Goal: Find specific page/section: Locate a particular part of the current website

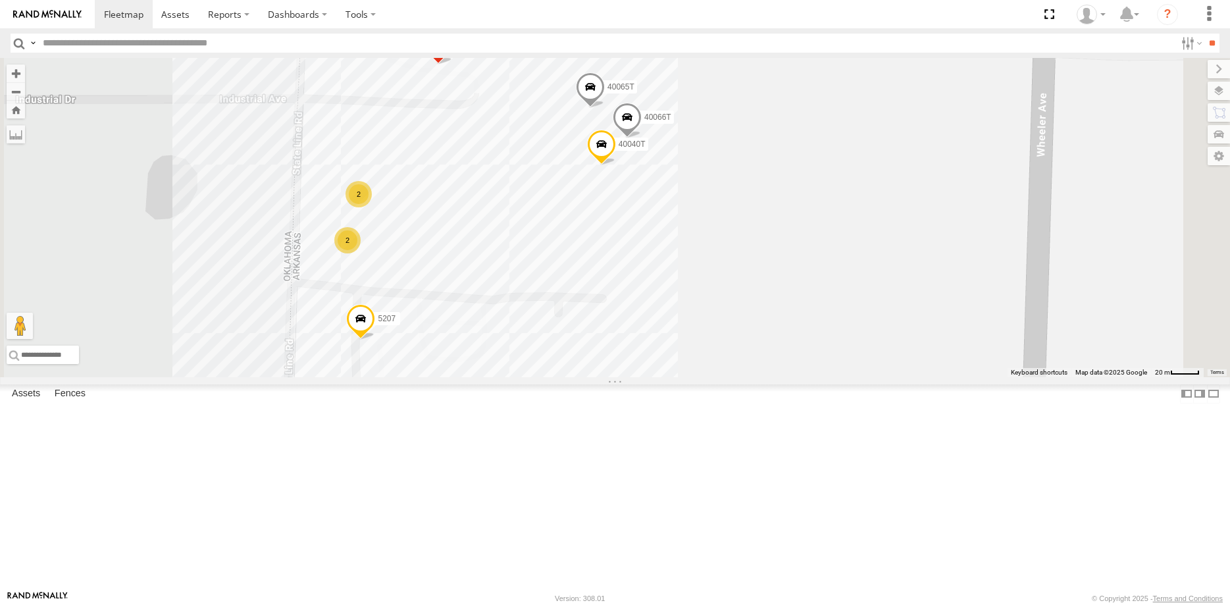
drag, startPoint x: 915, startPoint y: 235, endPoint x: 884, endPoint y: 342, distance: 111.0
click at [884, 342] on div "5216 40034T 40071T T3204 40045T 40028T 37135T T3201 87121T T1816 37102T 5409 37…" at bounding box center [615, 217] width 1230 height 319
click at [1223, 92] on label at bounding box center [1206, 91] width 48 height 18
click at [0, 0] on span "Basemaps" at bounding box center [0, 0] width 0 height 0
click at [0, 0] on span "Satellite + Roadmap" at bounding box center [0, 0] width 0 height 0
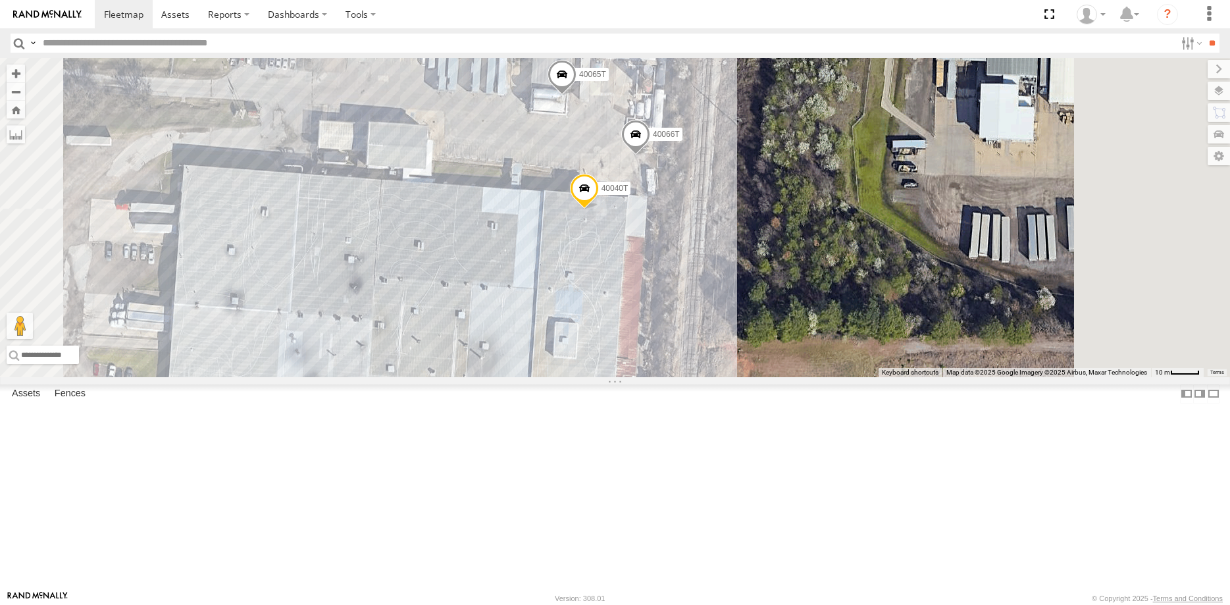
click at [0, 0] on span "Roadmap" at bounding box center [0, 0] width 0 height 0
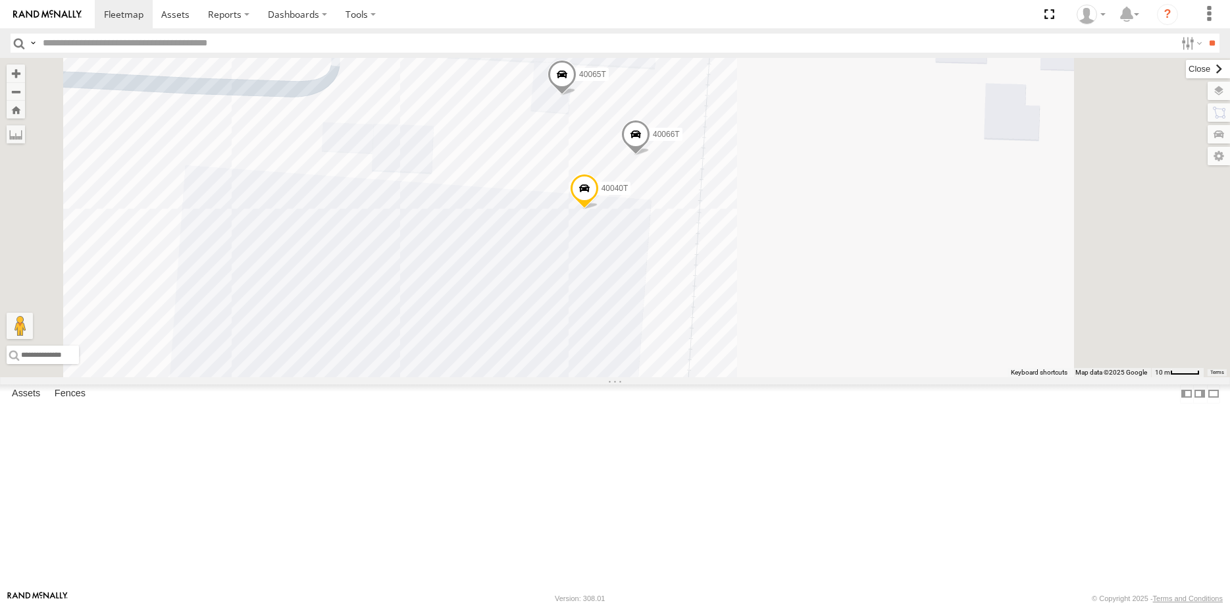
click at [1186, 70] on label at bounding box center [1208, 69] width 44 height 18
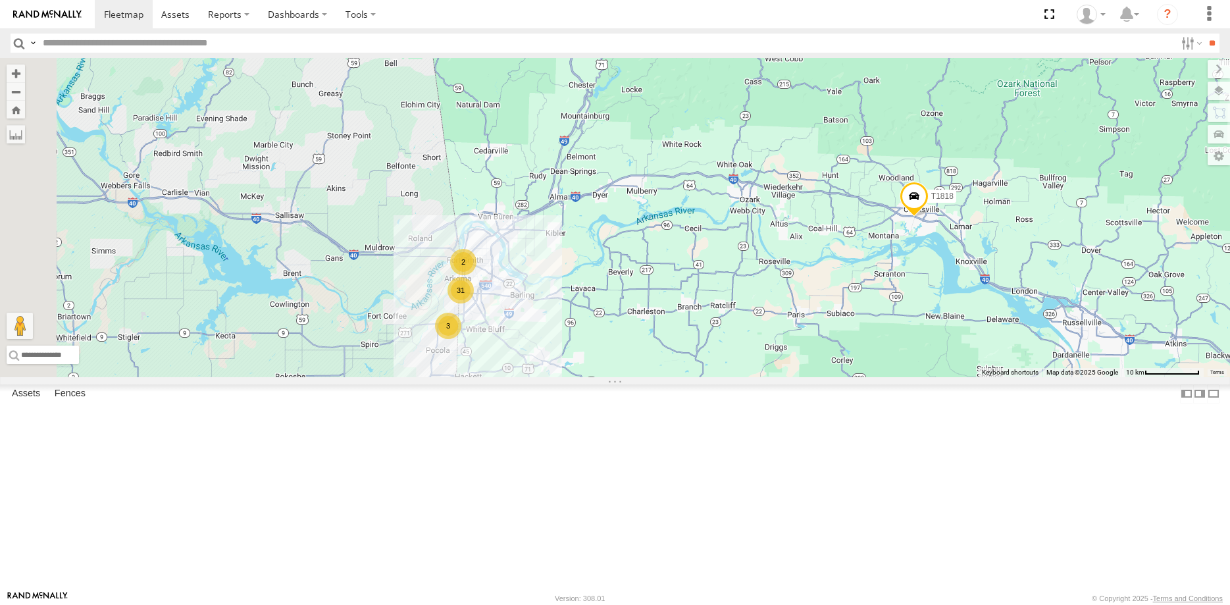
drag, startPoint x: 492, startPoint y: 431, endPoint x: 629, endPoint y: 424, distance: 137.7
click at [631, 377] on div "5216 40034T 40071T T3204 40045T 40028T 37135T T3201 87121T T1816 37102T 5409 37…" at bounding box center [615, 217] width 1230 height 319
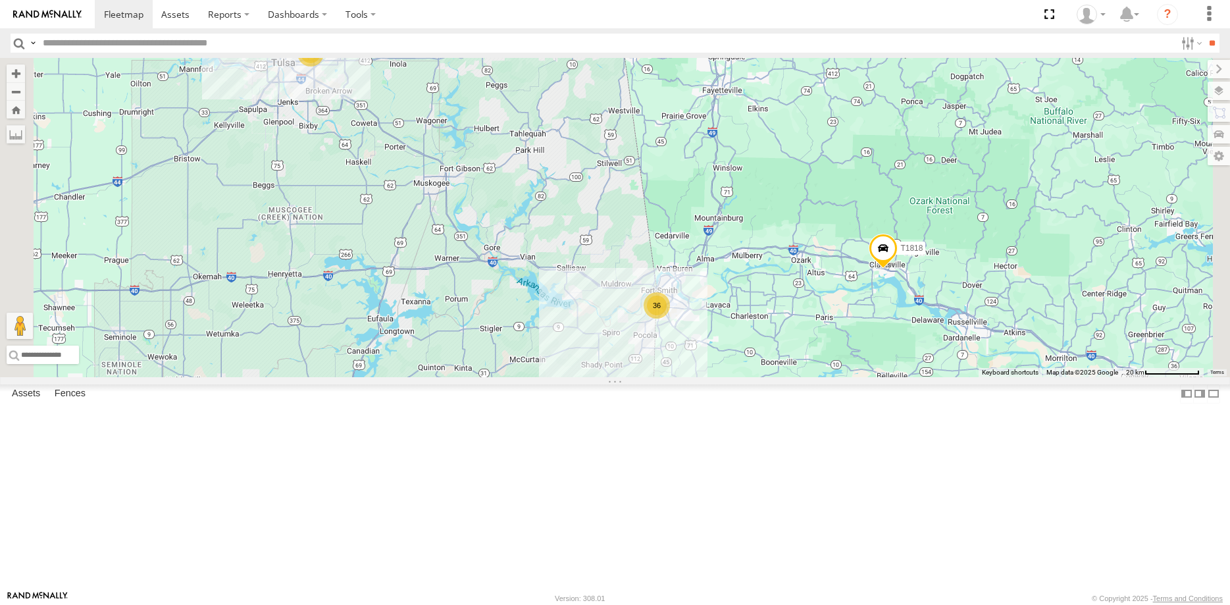
drag, startPoint x: 525, startPoint y: 391, endPoint x: 601, endPoint y: 396, distance: 75.8
click at [601, 377] on div "5216 40034T 40071T T3204 40045T 40028T 37135T T3201 87121T T1816 37102T 5409 37…" at bounding box center [615, 217] width 1230 height 319
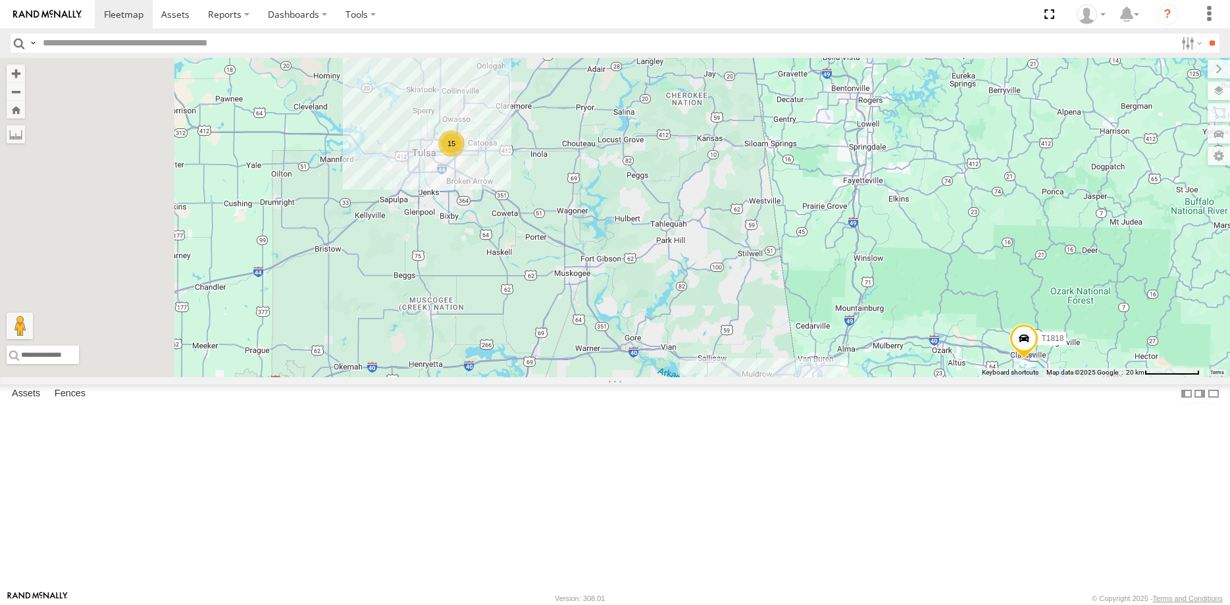
drag, startPoint x: 494, startPoint y: 238, endPoint x: 640, endPoint y: 343, distance: 179.2
click at [640, 343] on div "5216 40034T 40071T T3204 40045T 40028T 37135T T3201 87121T T1816 37102T 5409 37…" at bounding box center [615, 217] width 1230 height 319
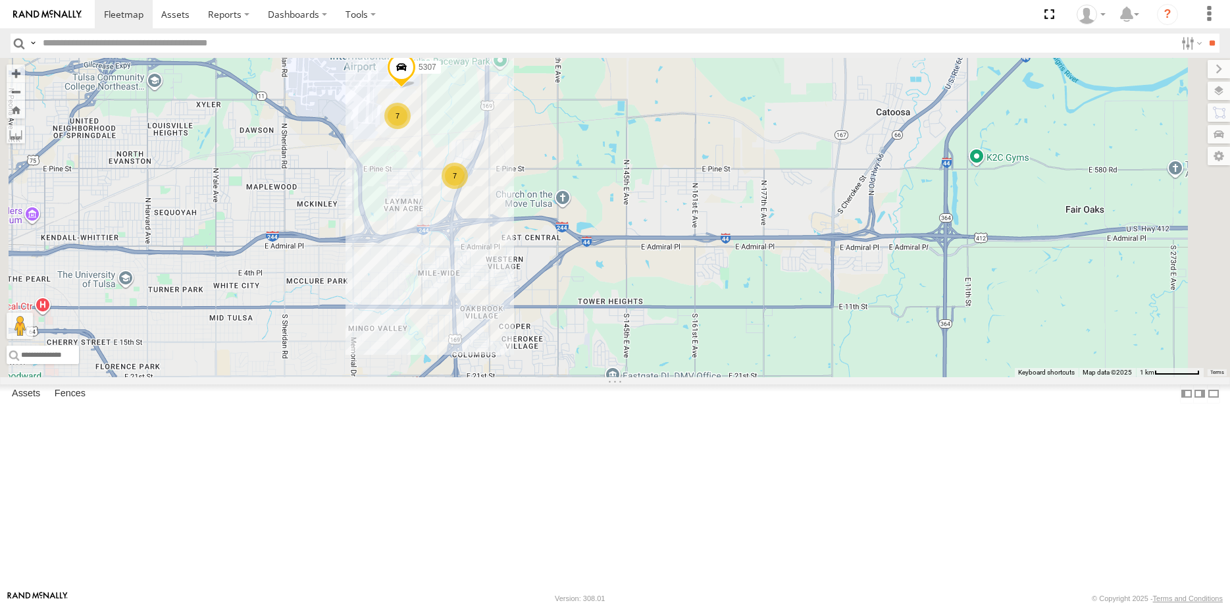
drag, startPoint x: 582, startPoint y: 274, endPoint x: 564, endPoint y: 303, distance: 34.5
click at [564, 303] on div "5216 40034T 40071T T3204 40045T 40028T 37135T T3201 87121T T1816 37102T 5409 37…" at bounding box center [615, 217] width 1230 height 319
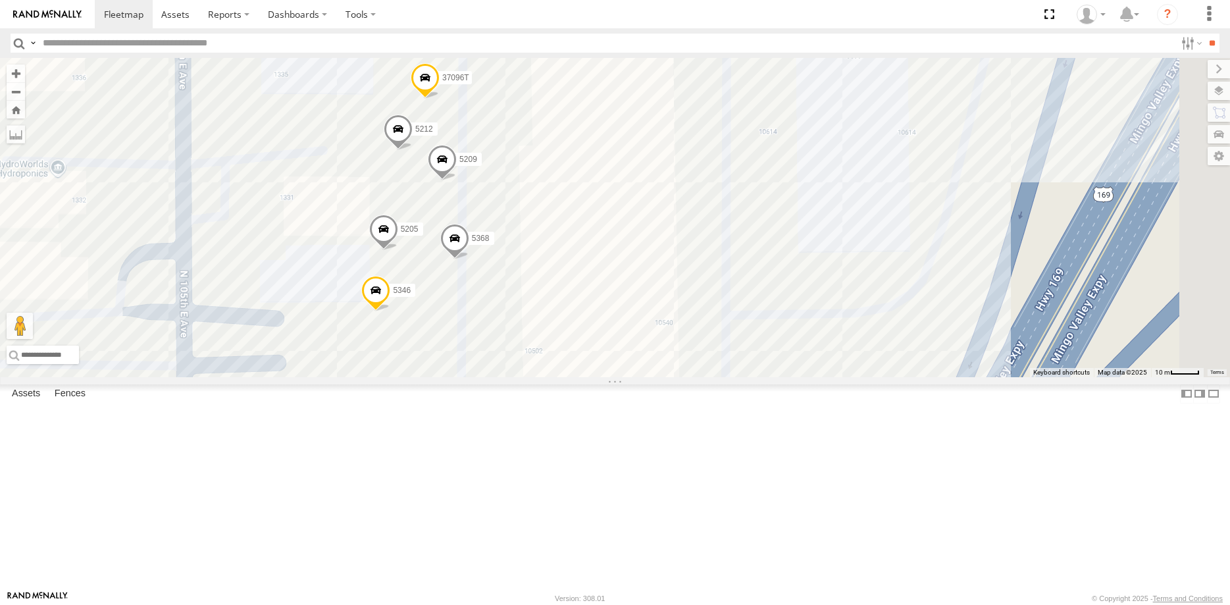
drag, startPoint x: 623, startPoint y: 302, endPoint x: 585, endPoint y: 457, distance: 159.8
click at [585, 377] on div "5216 40034T 40071T T3204 40045T 40028T 37135T T3201 87121T T1816 37102T 5409 37…" at bounding box center [615, 217] width 1230 height 319
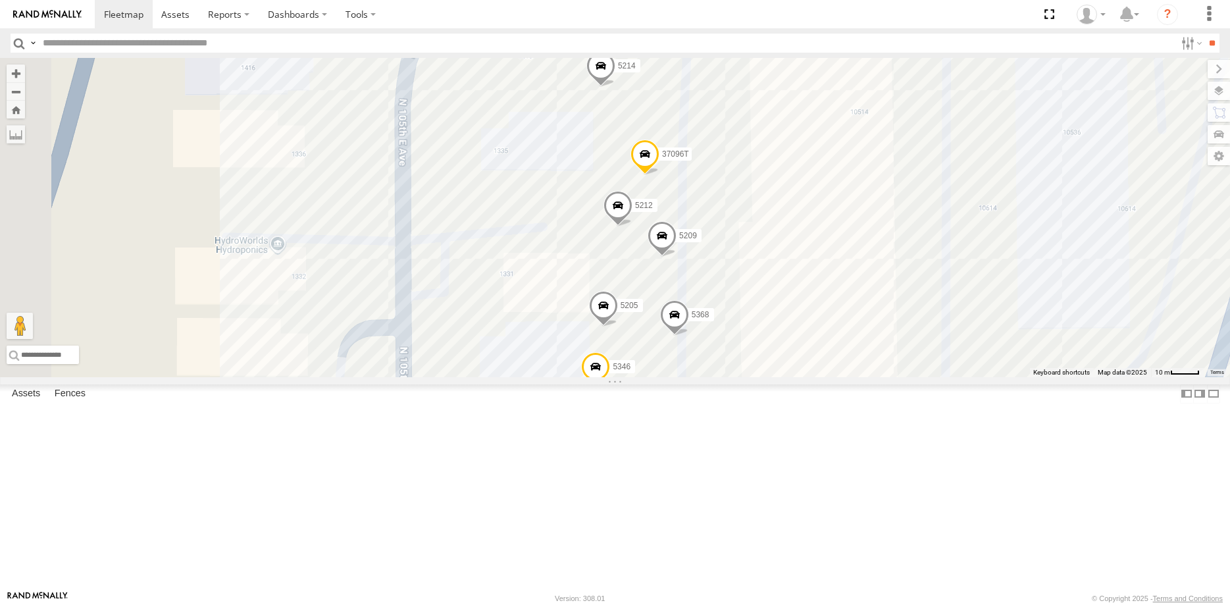
drag, startPoint x: 712, startPoint y: 272, endPoint x: 935, endPoint y: 327, distance: 229.9
click at [935, 327] on div "5216 40034T 40071T T3204 40045T 40028T 37135T T3201 87121T T1816 37102T 5409 37…" at bounding box center [615, 217] width 1230 height 319
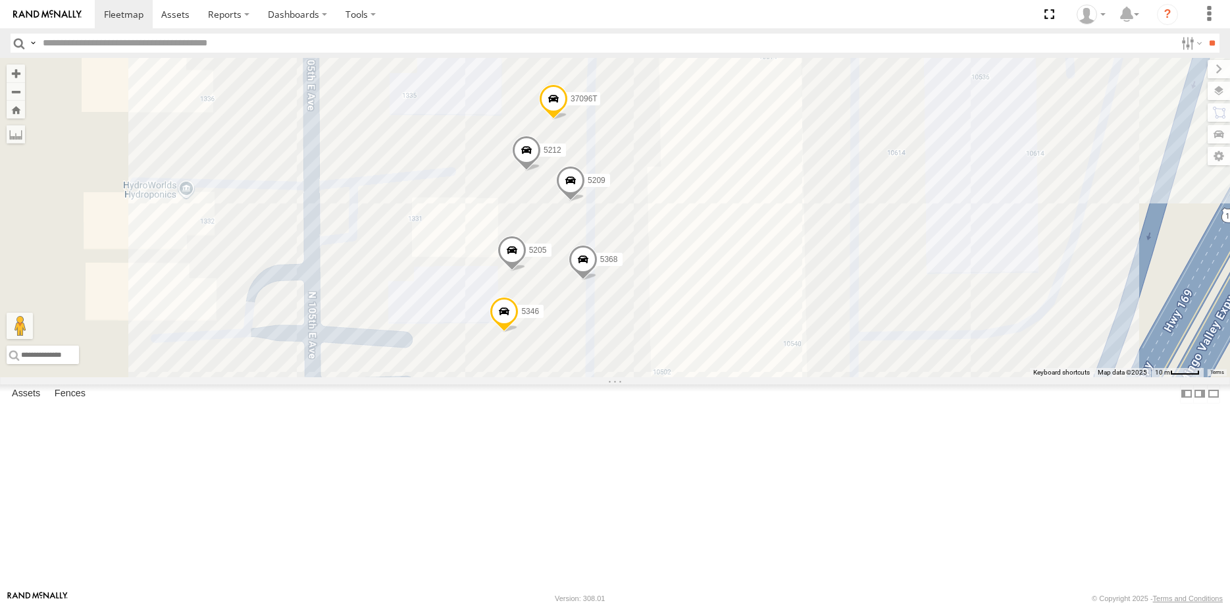
drag, startPoint x: 560, startPoint y: 272, endPoint x: 527, endPoint y: 249, distance: 40.7
click at [529, 251] on div "5216 40034T 40071T T3204 40045T 40028T 37135T T3201 87121T T1816 37102T 5409 37…" at bounding box center [615, 217] width 1230 height 319
click at [1221, 91] on label at bounding box center [1206, 91] width 48 height 18
click at [0, 0] on span "Satellite + Roadmap" at bounding box center [0, 0] width 0 height 0
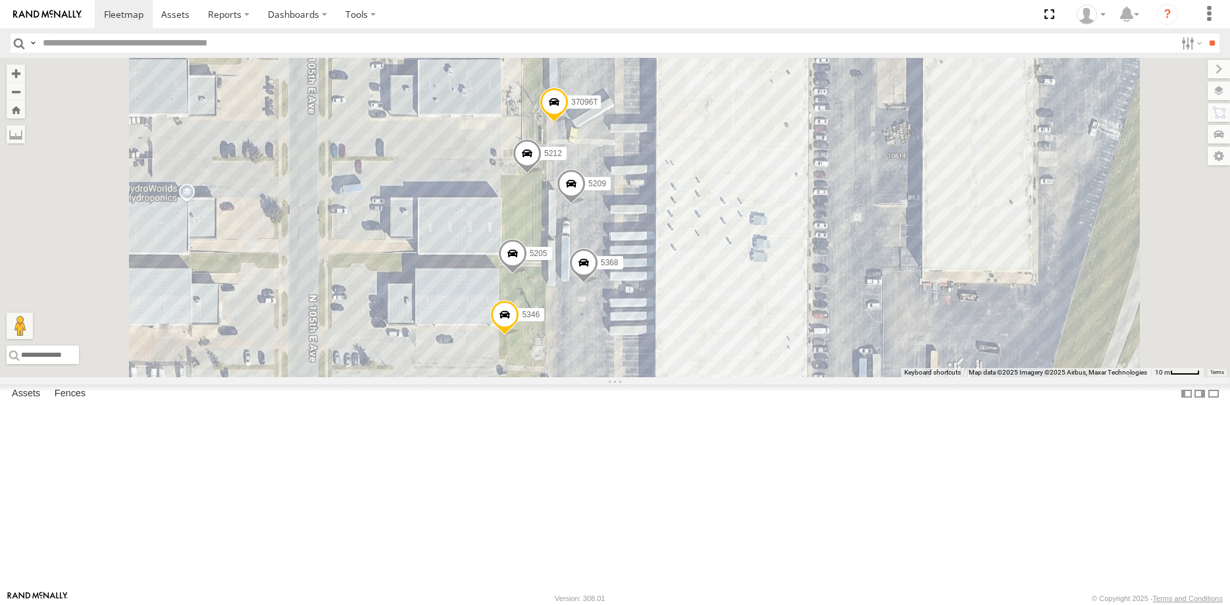
click at [0, 0] on span "Roadmap" at bounding box center [0, 0] width 0 height 0
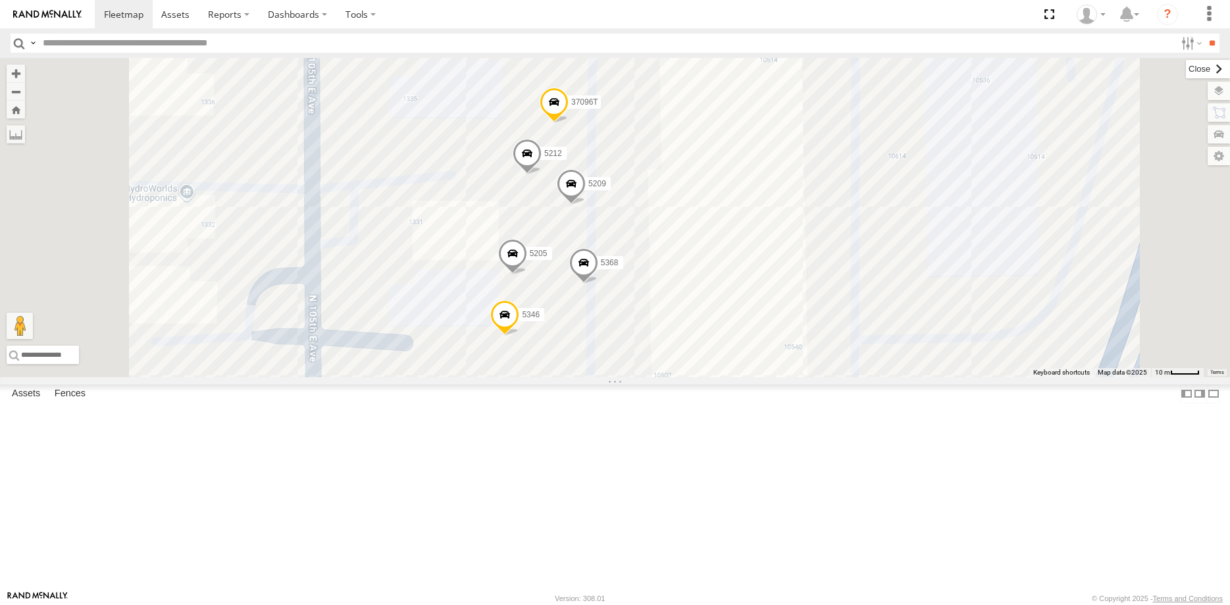
click at [1186, 72] on label at bounding box center [1208, 69] width 44 height 18
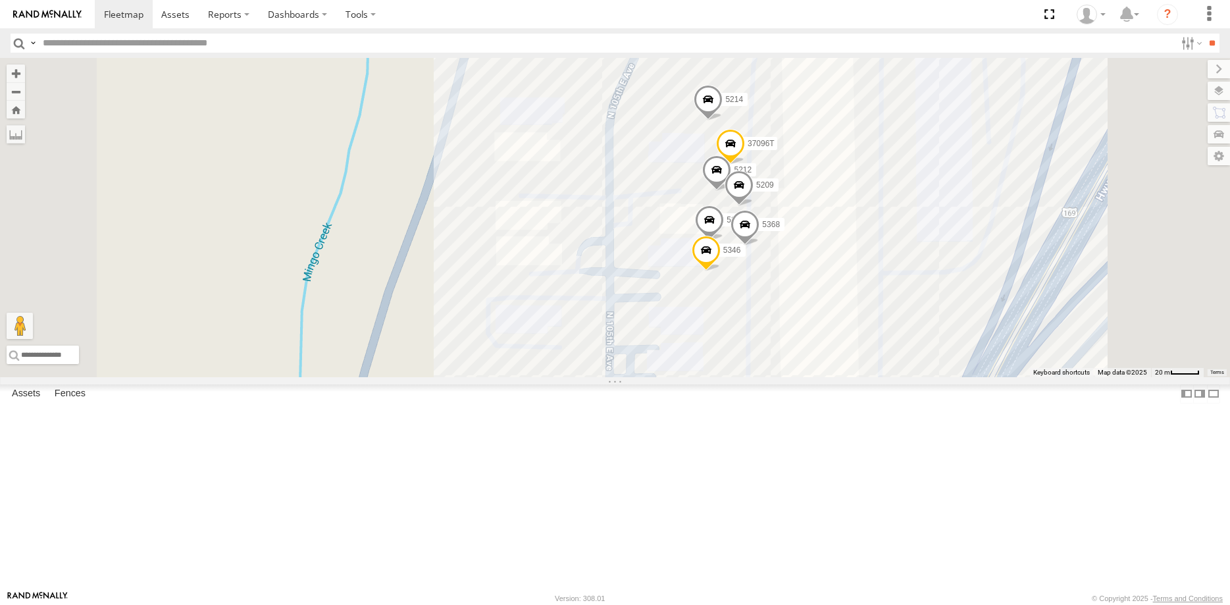
drag, startPoint x: 642, startPoint y: 508, endPoint x: 675, endPoint y: 486, distance: 39.4
click at [674, 377] on div "5212 5205 37096T 5346 5368 5214 5209" at bounding box center [615, 217] width 1230 height 319
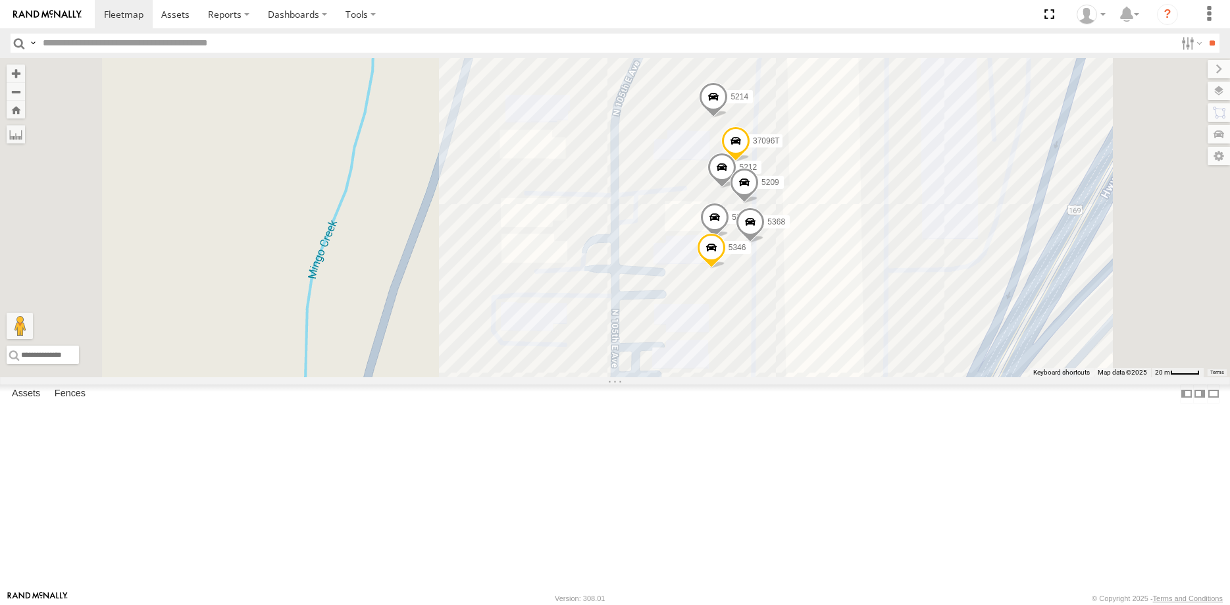
drag, startPoint x: 629, startPoint y: 483, endPoint x: 685, endPoint y: 463, distance: 59.7
click at [685, 377] on div "5212 5205 37096T 5346 5368 5214 5209" at bounding box center [615, 217] width 1230 height 319
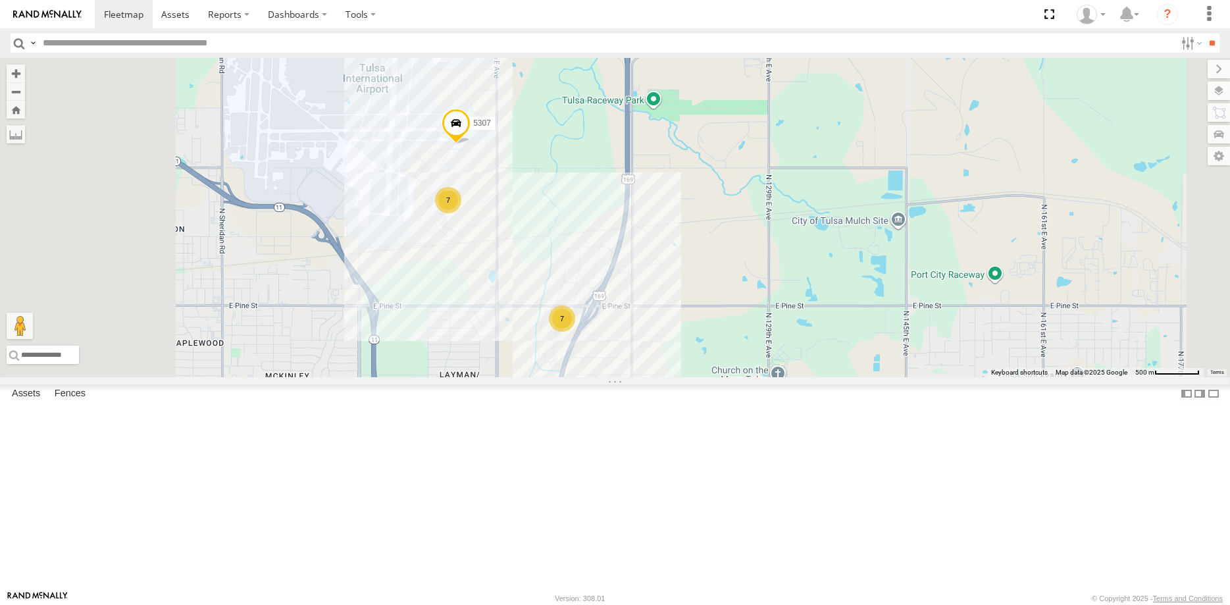
drag, startPoint x: 670, startPoint y: 373, endPoint x: 720, endPoint y: 328, distance: 67.6
click at [720, 330] on div "7 7 5307" at bounding box center [615, 217] width 1230 height 319
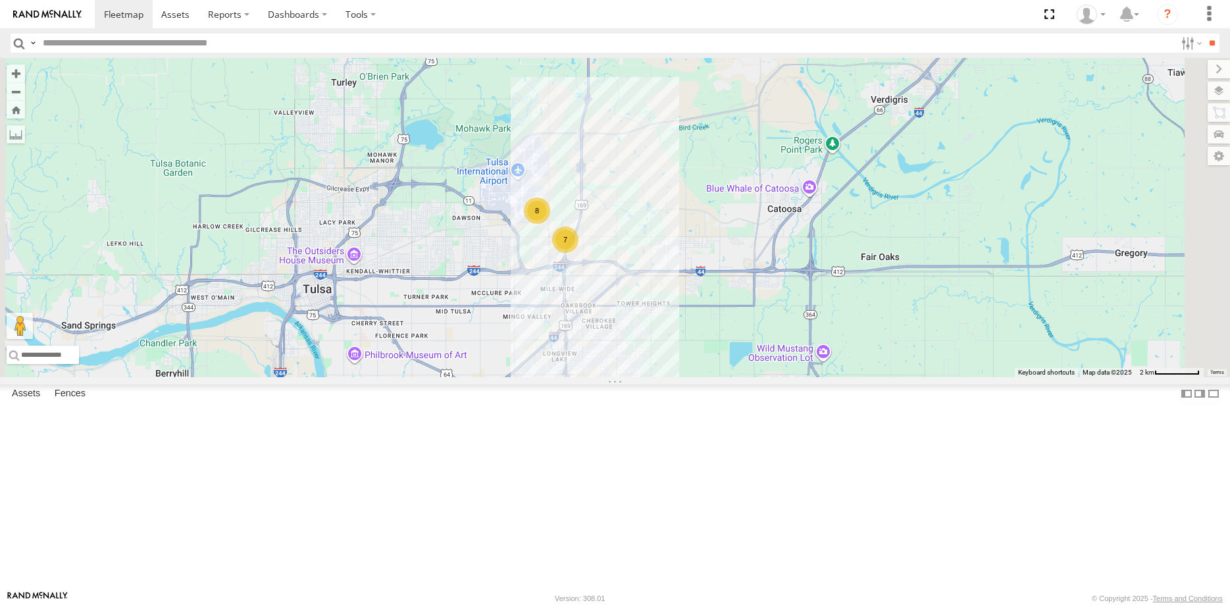
drag, startPoint x: 813, startPoint y: 456, endPoint x: 835, endPoint y: 381, distance: 78.8
click at [835, 377] on div "8 7" at bounding box center [615, 217] width 1230 height 319
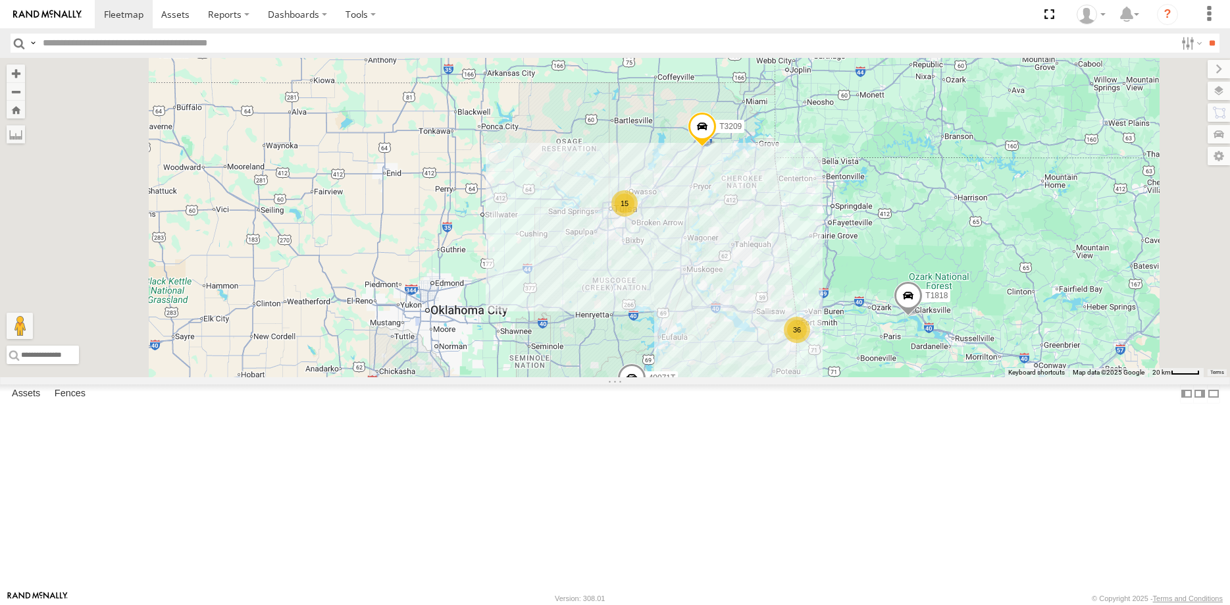
drag, startPoint x: 727, startPoint y: 400, endPoint x: 723, endPoint y: 381, distance: 19.5
click at [725, 377] on div "T3209 36 T1818 15 40071T T3201" at bounding box center [615, 217] width 1230 height 319
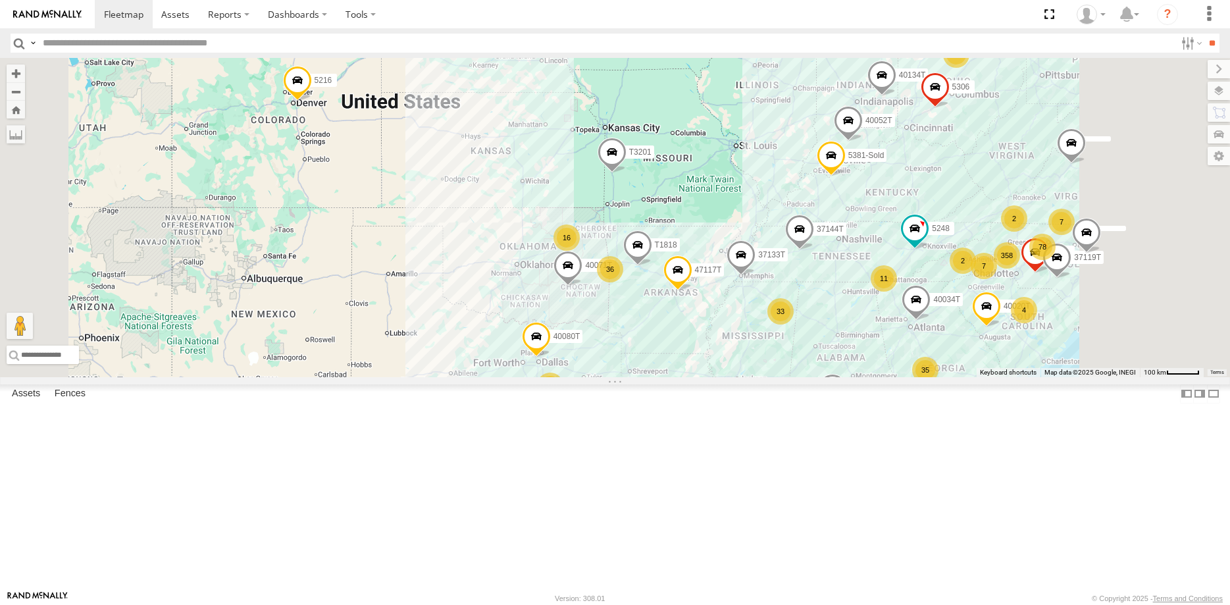
drag, startPoint x: 637, startPoint y: 442, endPoint x: 650, endPoint y: 367, distance: 75.4
click at [650, 367] on div "T1818 40071T T3201 47117T 37144T 37133T 40080T 358 78 35 33 36 11 16 8 5216 400…" at bounding box center [615, 217] width 1230 height 319
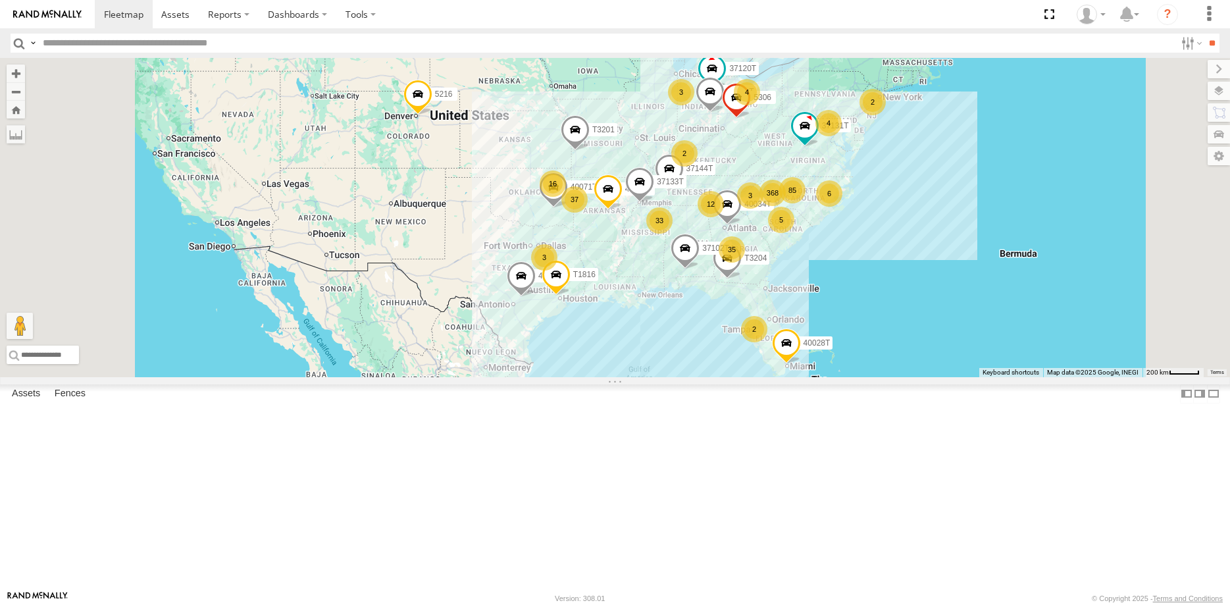
drag, startPoint x: 610, startPoint y: 384, endPoint x: 626, endPoint y: 392, distance: 18.3
click at [626, 377] on div "40071T T3201 47117T 37144T 37133T 5216 40034T T3204 40045T T1816 37102T 5409 37…" at bounding box center [615, 217] width 1230 height 319
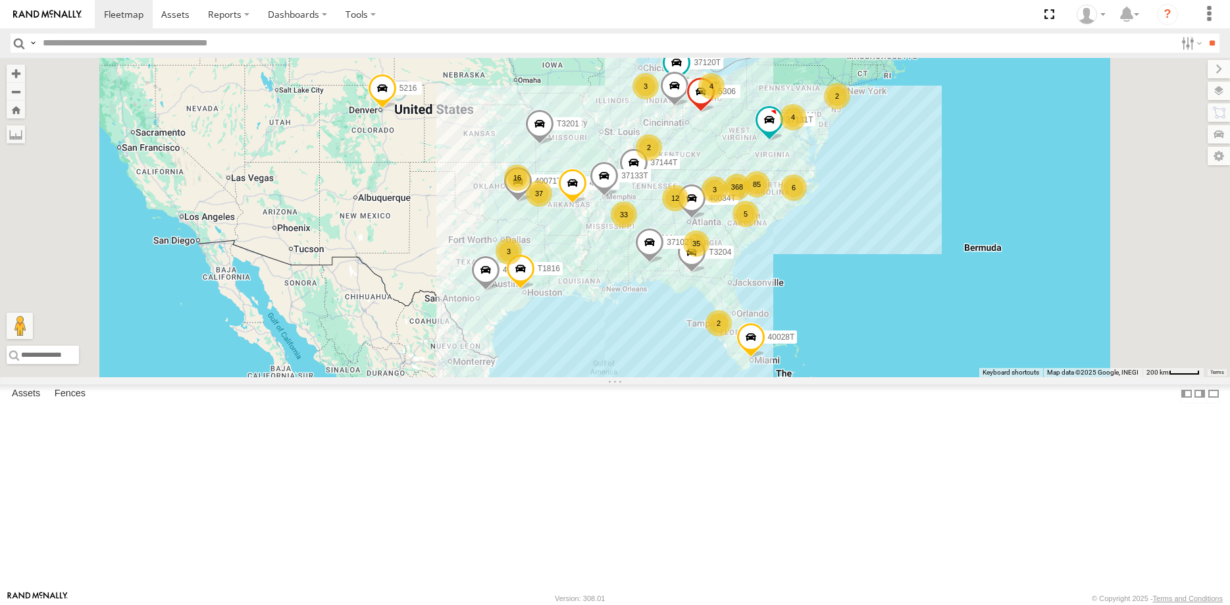
drag, startPoint x: 620, startPoint y: 342, endPoint x: 582, endPoint y: 334, distance: 38.9
click at [582, 334] on div "40071T T3201 47117T 37144T 37133T 5216 40034T T3204 40045T T1816 37102T 5409 37…" at bounding box center [615, 217] width 1230 height 319
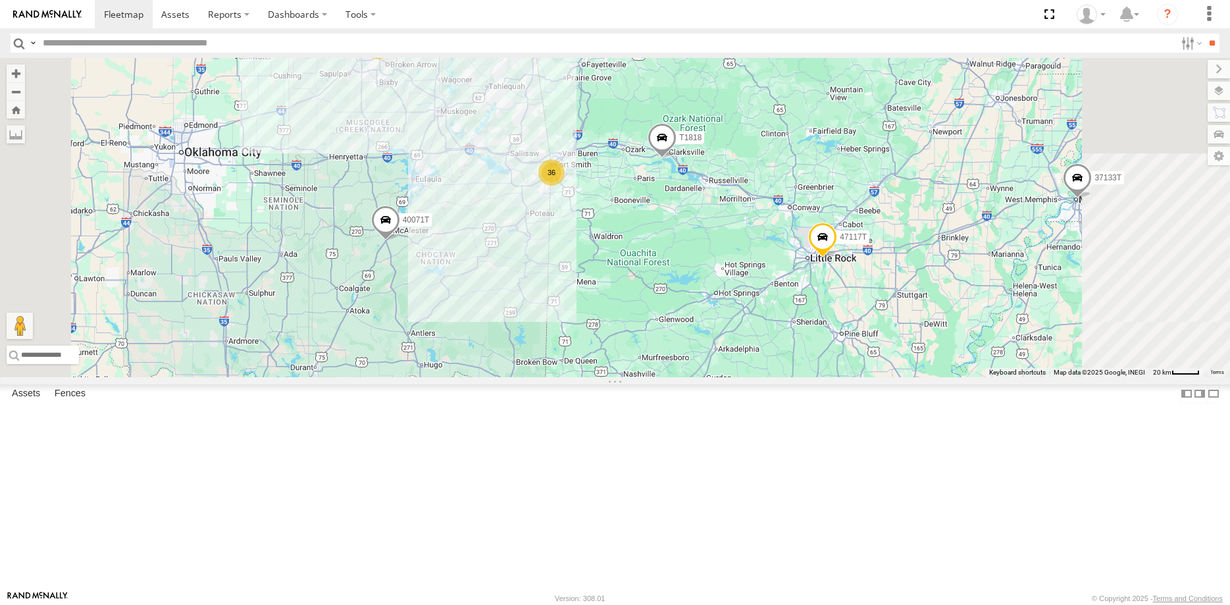
drag, startPoint x: 838, startPoint y: 353, endPoint x: 742, endPoint y: 313, distance: 103.9
click at [742, 313] on div "40071T T3201 47117T 37144T 37133T 5216 40034T T3204 40045T T1816 37102T 5409 37…" at bounding box center [615, 217] width 1230 height 319
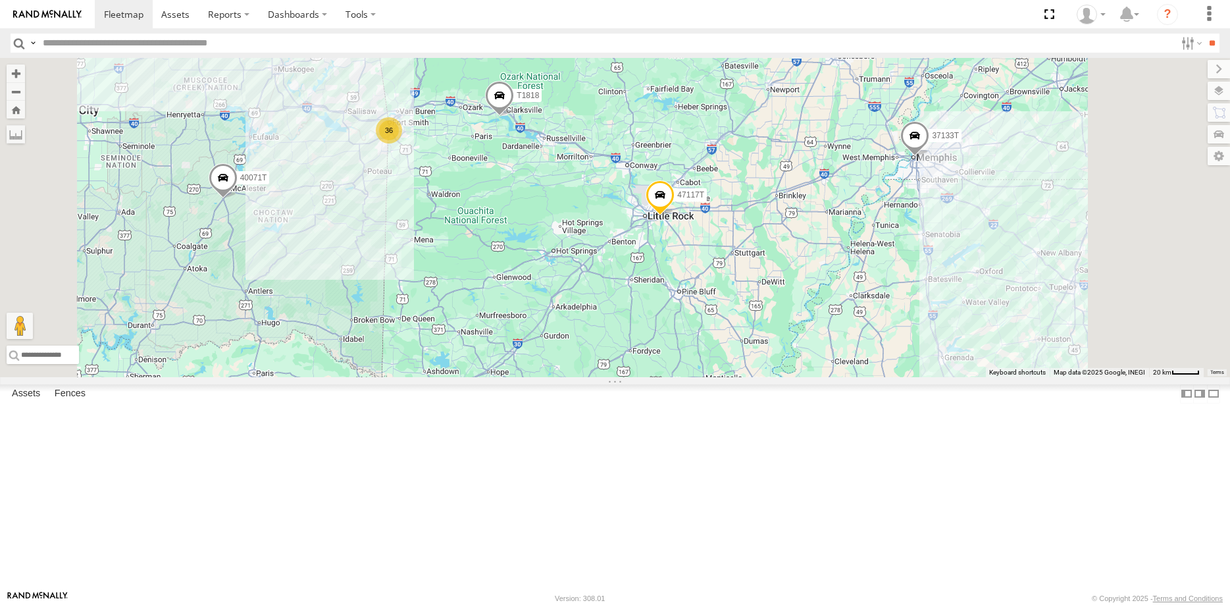
drag, startPoint x: 845, startPoint y: 388, endPoint x: 821, endPoint y: 381, distance: 25.4
click at [821, 377] on div "40071T T3201 47117T 37144T 37133T 5216 40034T T3204 40045T T1816 37102T 5409 37…" at bounding box center [615, 217] width 1230 height 319
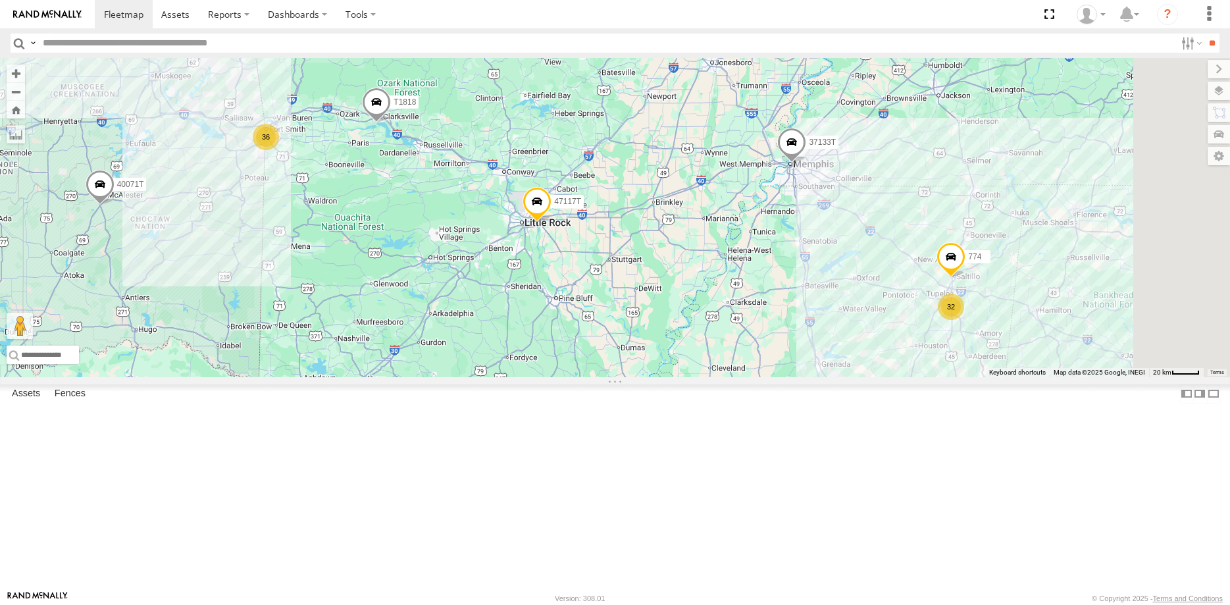
drag, startPoint x: 940, startPoint y: 334, endPoint x: 849, endPoint y: 346, distance: 91.6
click at [849, 346] on div "40071T T3201 47117T 37144T 37133T 5216 40034T T3204 40045T T1816 37102T 5409 37…" at bounding box center [615, 217] width 1230 height 319
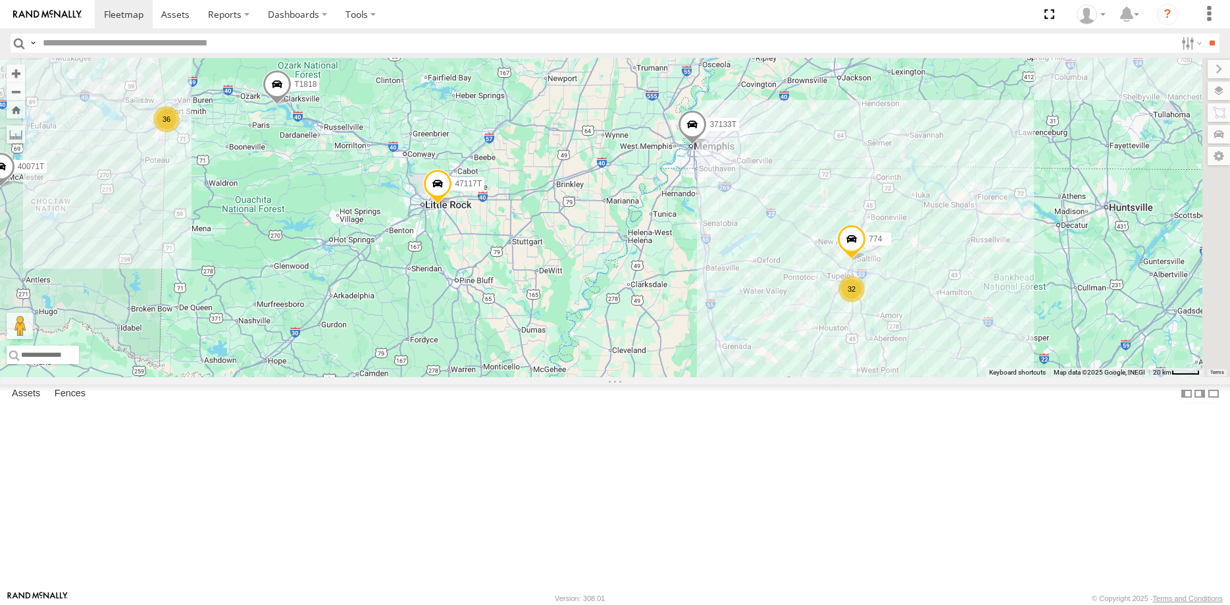
drag, startPoint x: 925, startPoint y: 400, endPoint x: 835, endPoint y: 382, distance: 91.3
click at [835, 377] on div "40071T T3201 47117T 37144T 37133T 5216 40034T T3204 40045T T1816 37102T 5409 37…" at bounding box center [615, 217] width 1230 height 319
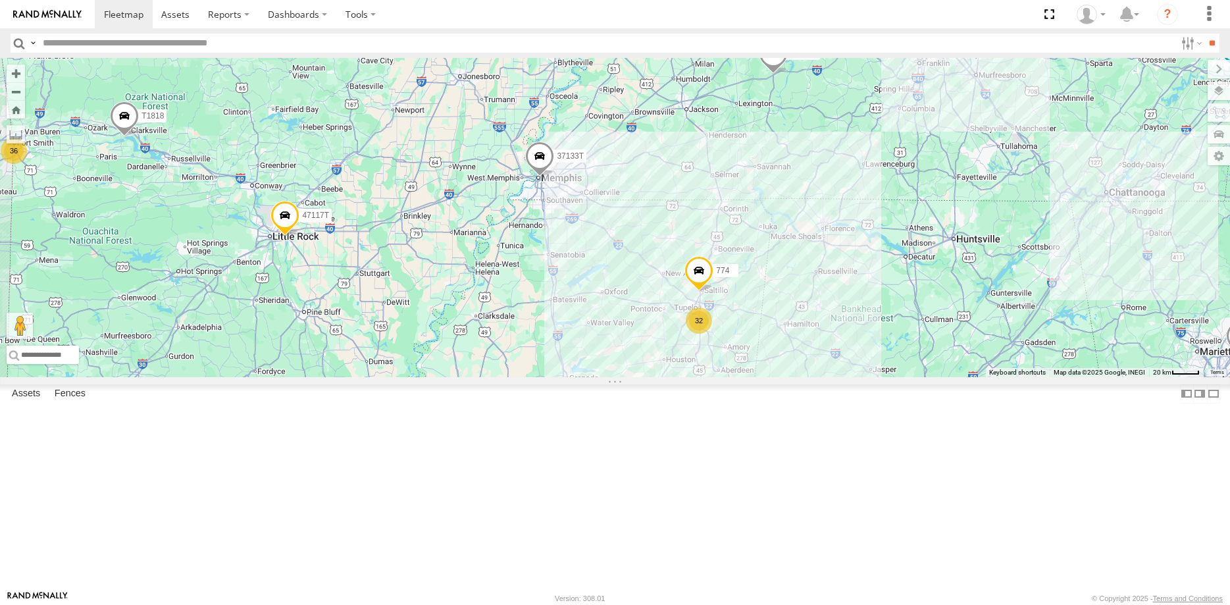
drag, startPoint x: 1033, startPoint y: 250, endPoint x: 947, endPoint y: 261, distance: 86.2
click at [946, 261] on div "40071T T3201 47117T 37144T 37133T 5216 40034T T3204 40045T T1816 37102T 5409 37…" at bounding box center [615, 217] width 1230 height 319
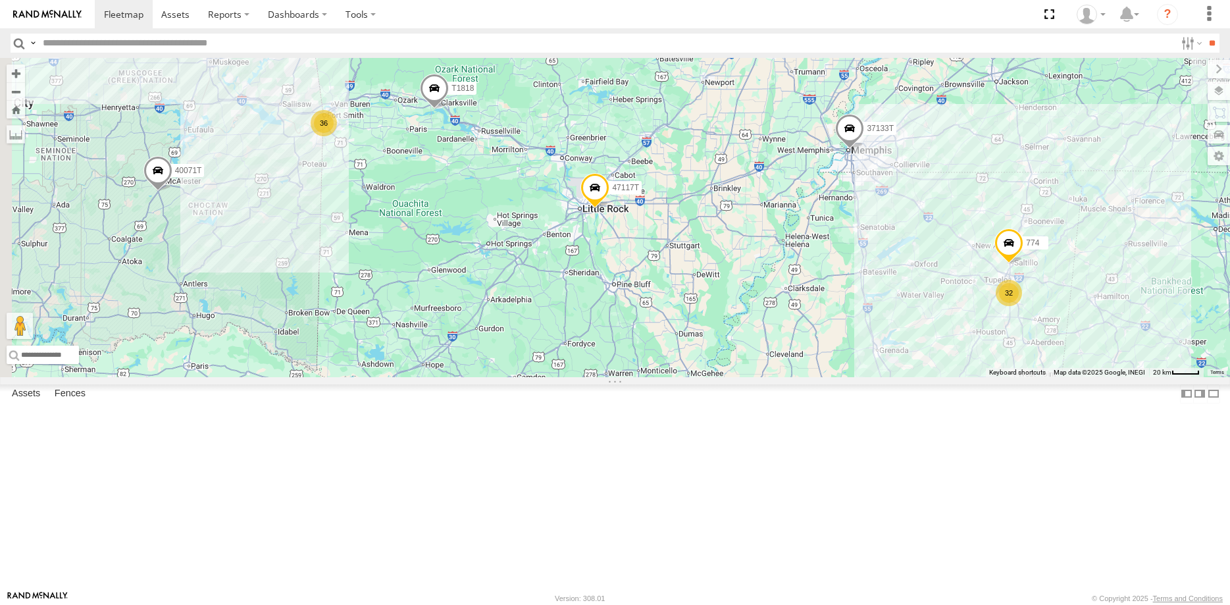
drag, startPoint x: 666, startPoint y: 426, endPoint x: 899, endPoint y: 404, distance: 233.4
click at [899, 377] on div "40071T T3201 47117T 37144T 37133T 5216 40034T T3204 40045T T1816 37102T 5409 37…" at bounding box center [615, 217] width 1230 height 319
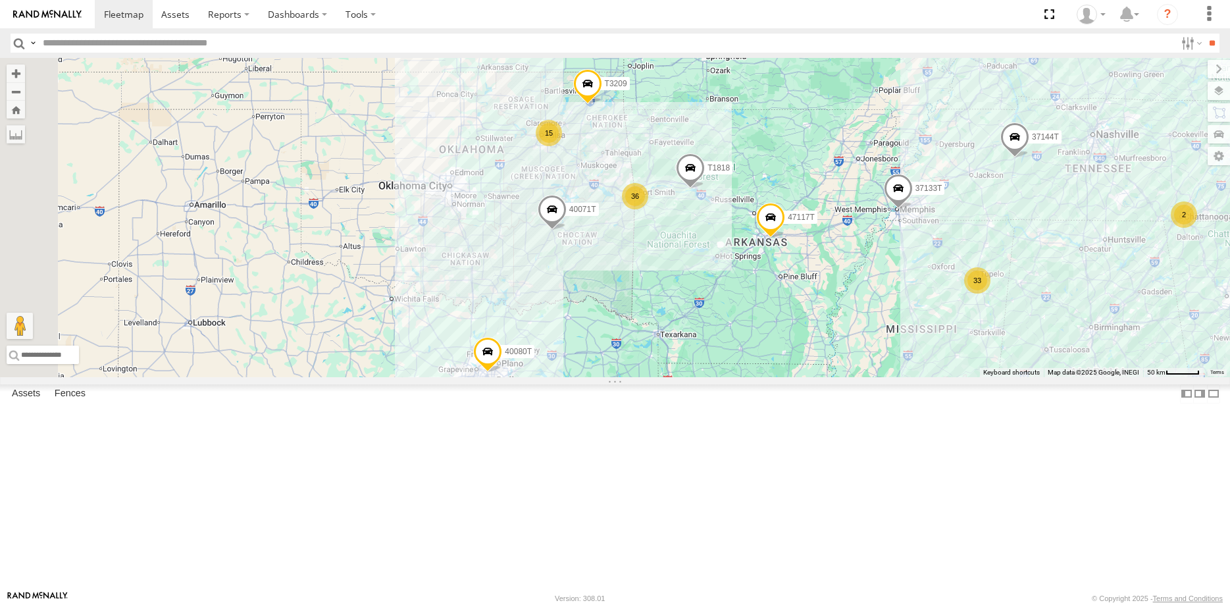
drag, startPoint x: 506, startPoint y: 387, endPoint x: 605, endPoint y: 372, distance: 99.9
click at [605, 372] on div "40071T T3201 47117T 37144T 37133T 5216 40034T T3204 40045T T1816 37102T 5409 37…" at bounding box center [615, 217] width 1230 height 319
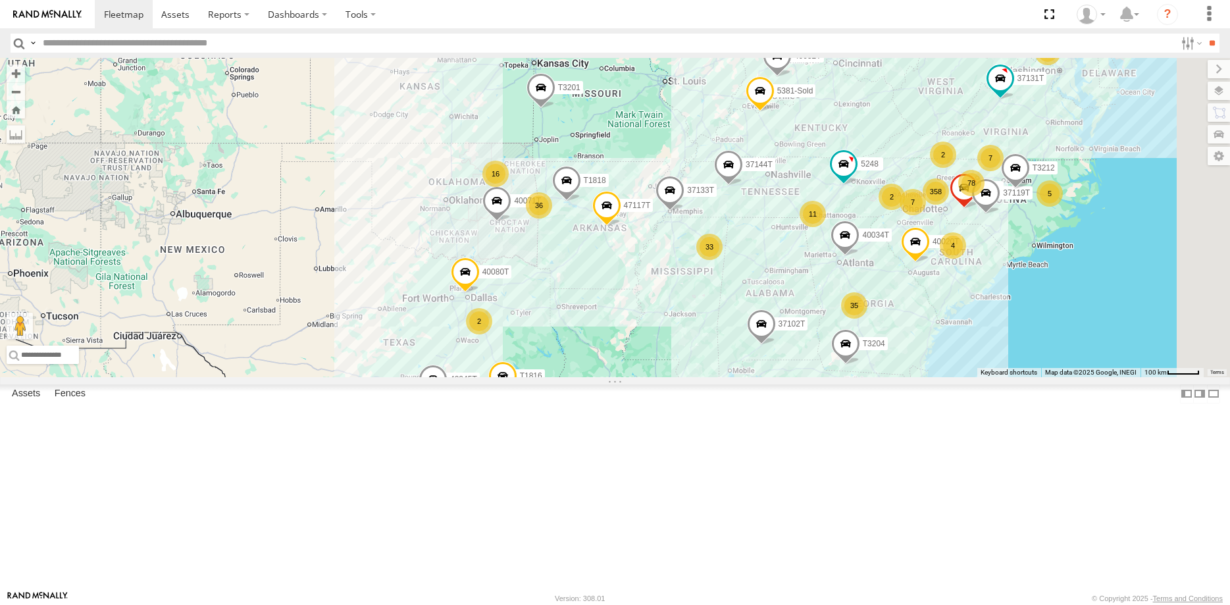
drag, startPoint x: 517, startPoint y: 398, endPoint x: 518, endPoint y: 377, distance: 21.1
click at [518, 377] on div "40071T T3201 47117T 37144T 37133T 5216 40034T T3204 40045T T1816 37102T 5409 37…" at bounding box center [615, 217] width 1230 height 319
